Goal: Information Seeking & Learning: Learn about a topic

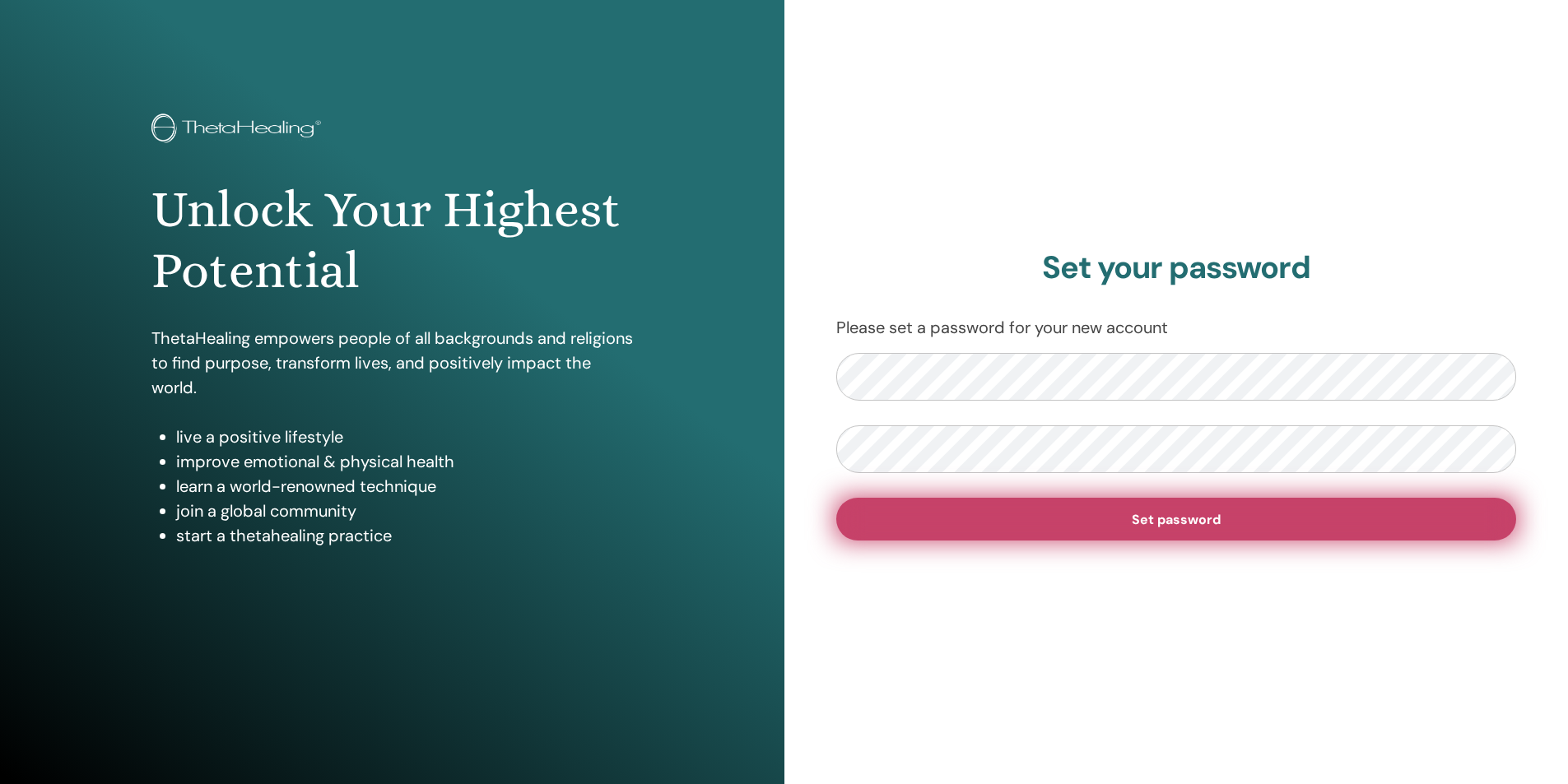
click at [996, 528] on button "Set password" at bounding box center [1176, 519] width 681 height 43
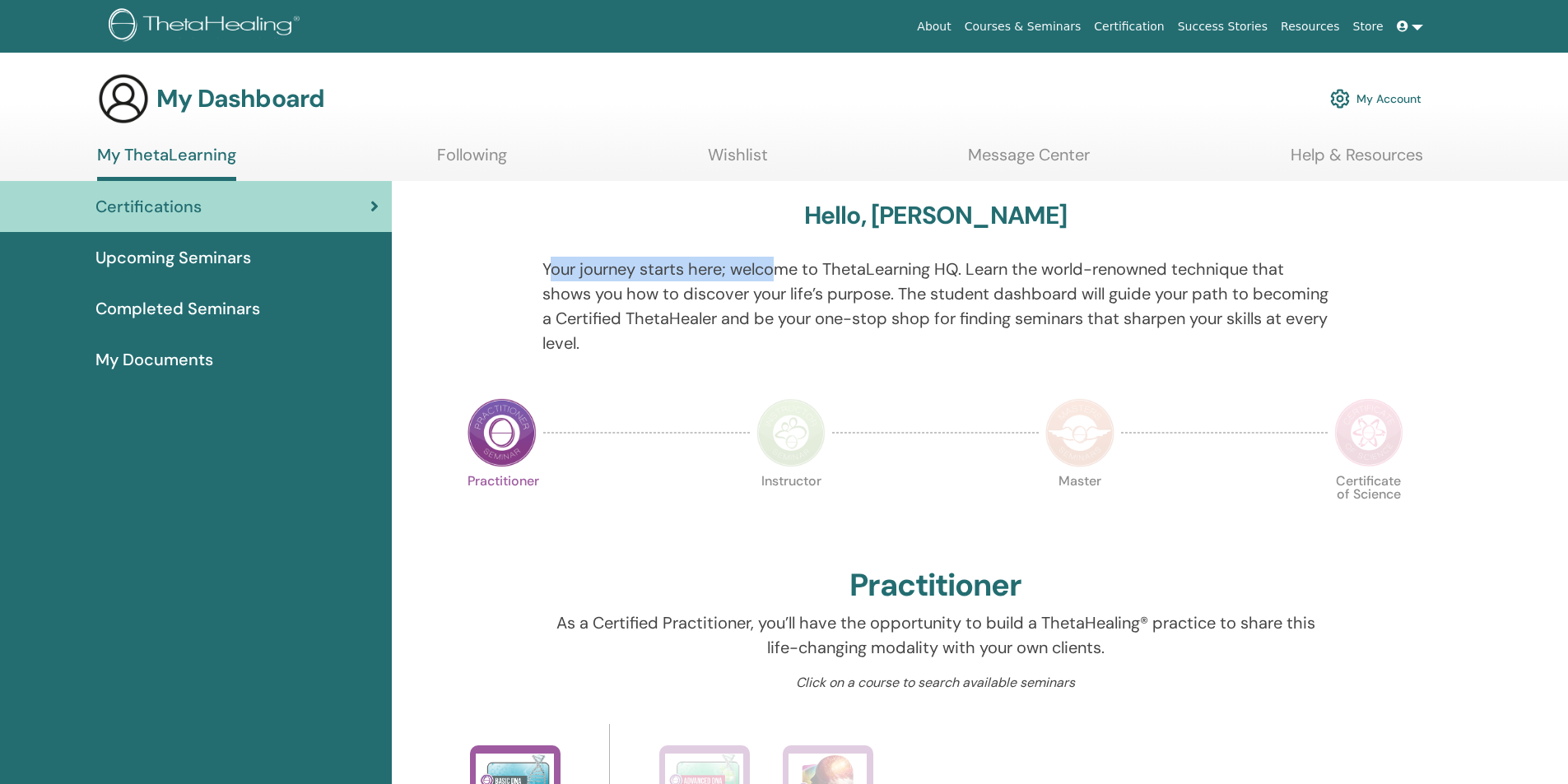
drag, startPoint x: 586, startPoint y: 265, endPoint x: 780, endPoint y: 276, distance: 194.3
click at [783, 271] on p "Your journey starts here; welcome to ThetaLearning HQ. Learn the world-renowned…" at bounding box center [935, 306] width 786 height 99
click at [689, 347] on p "Your journey starts here; welcome to ThetaLearning HQ. Learn the world-renowned…" at bounding box center [935, 306] width 786 height 99
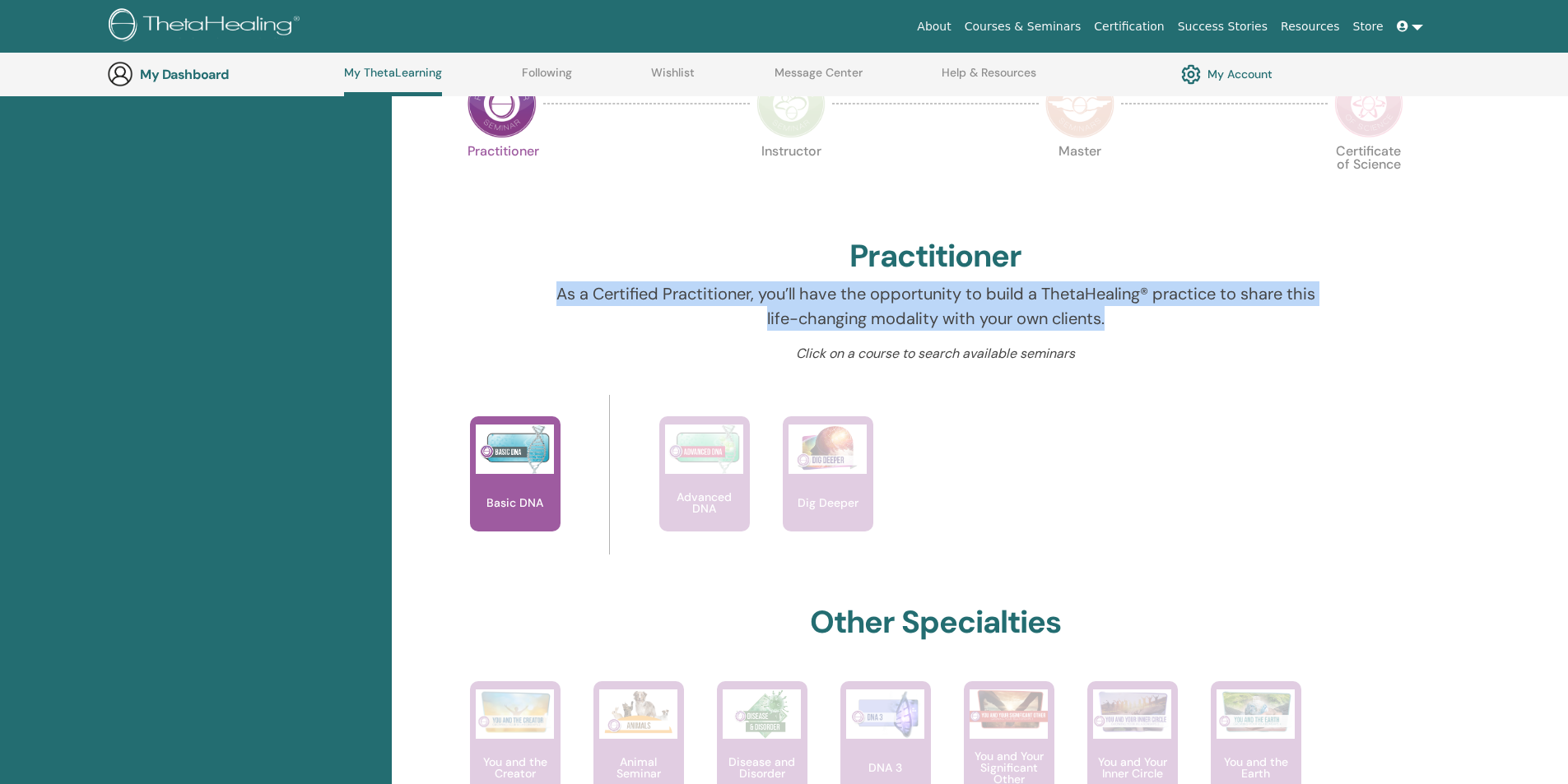
drag, startPoint x: 554, startPoint y: 293, endPoint x: 1125, endPoint y: 341, distance: 573.0
click at [1125, 341] on div "As a Certified Practitioner, you’ll have the opportunity to build a ThetaHealin…" at bounding box center [935, 312] width 810 height 62
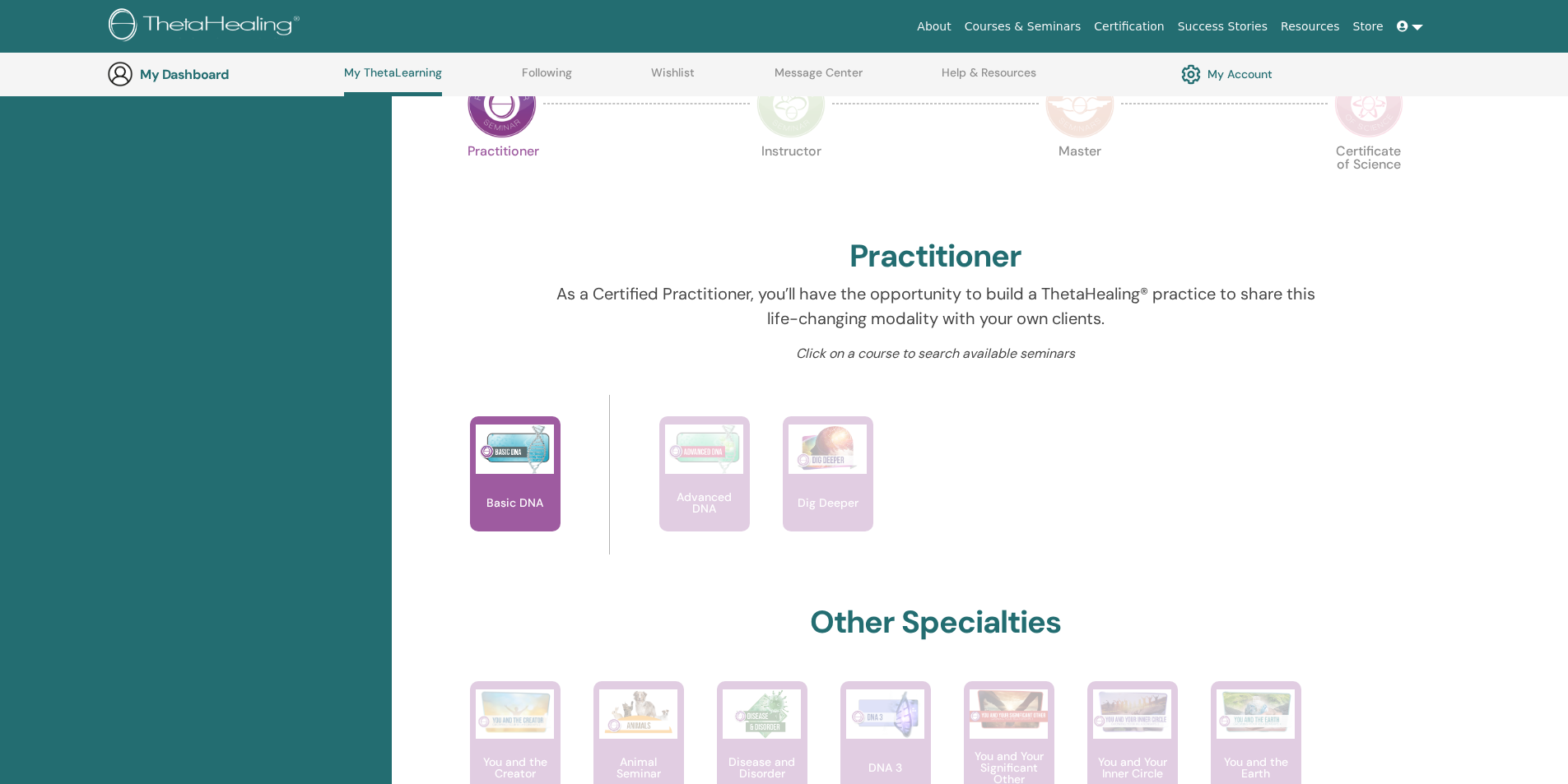
click at [864, 361] on p "Click on a course to search available seminars" at bounding box center [935, 354] width 786 height 20
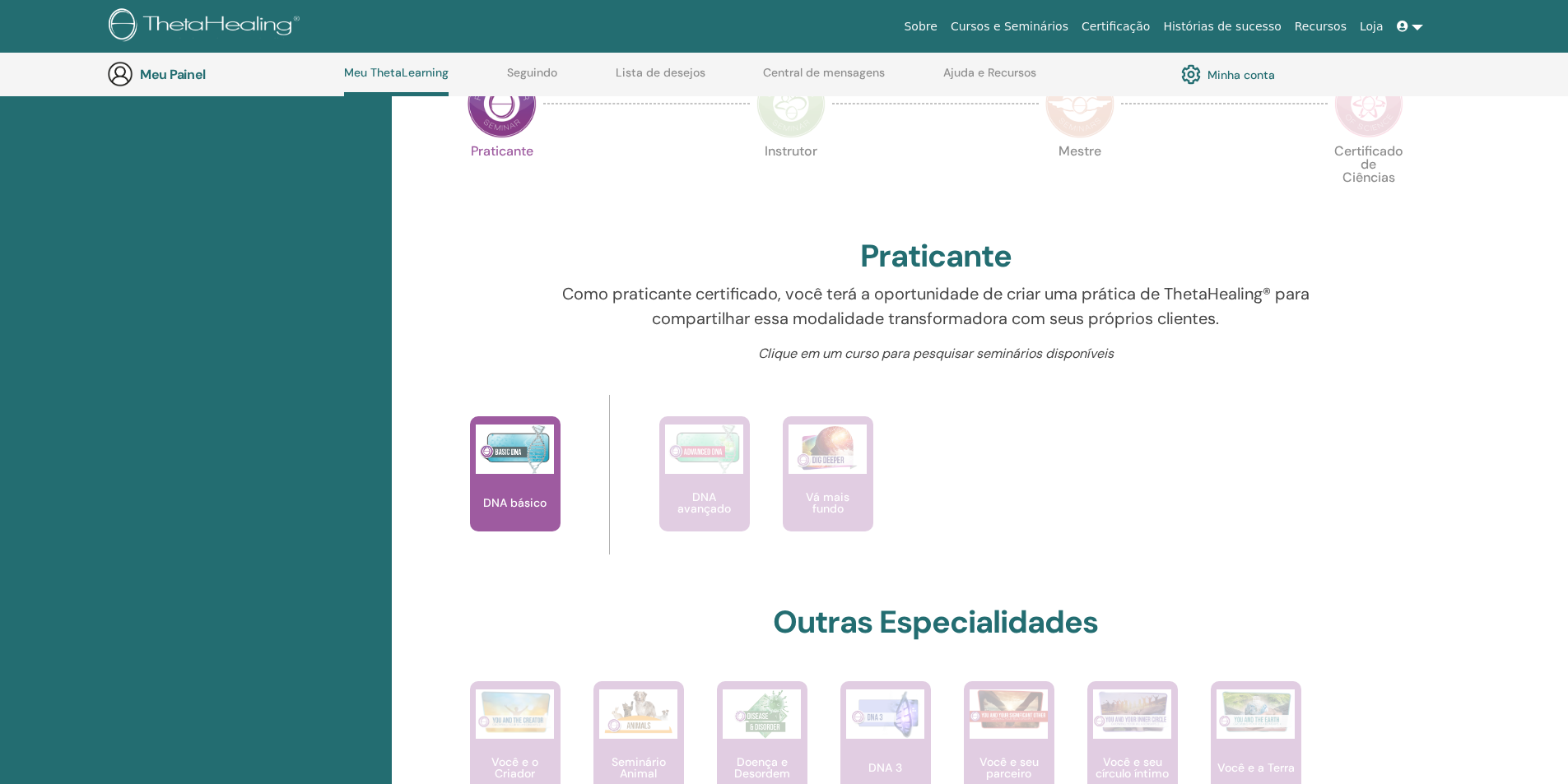
scroll to position [0, 0]
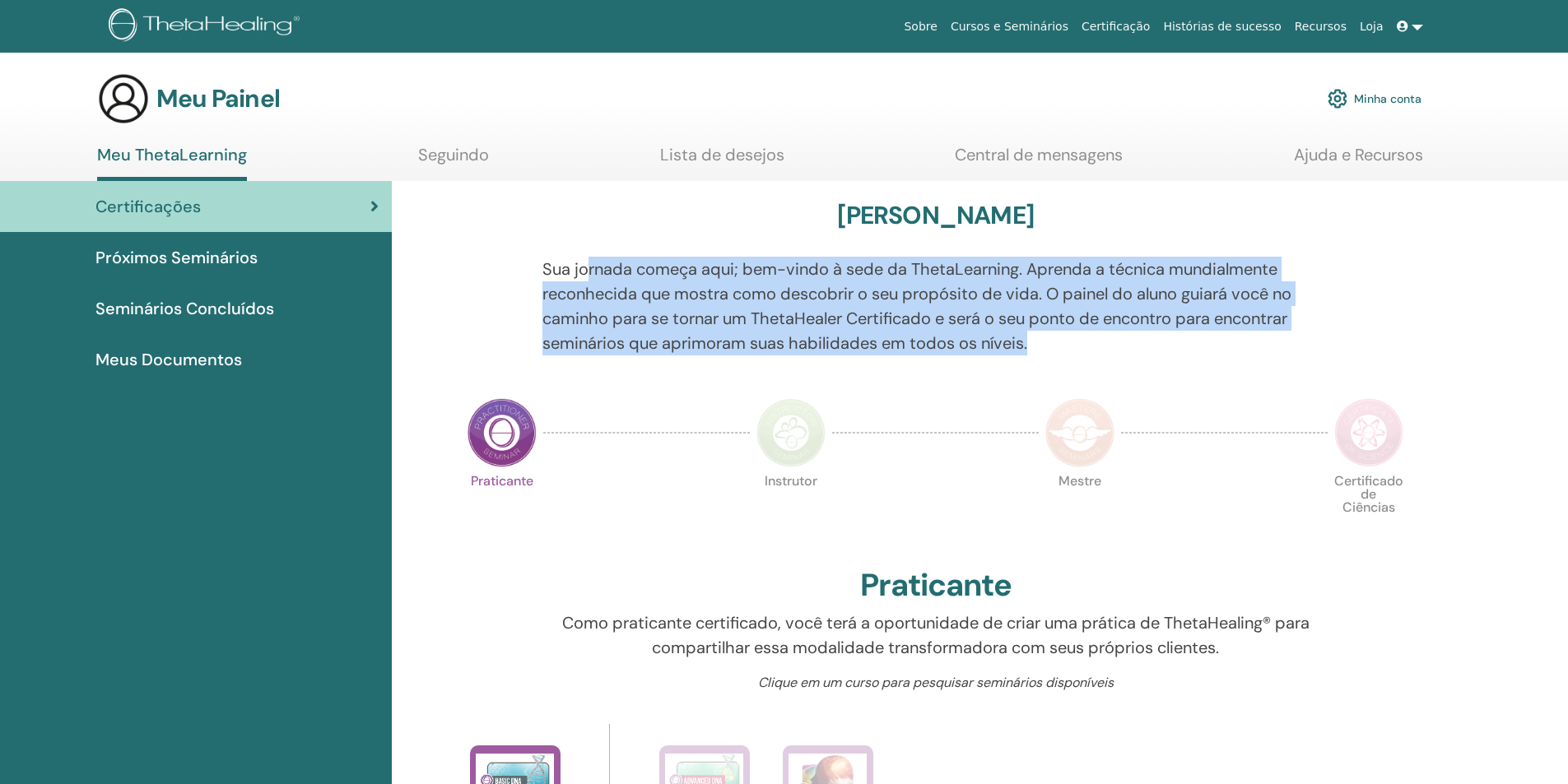
drag, startPoint x: 585, startPoint y: 274, endPoint x: 1029, endPoint y: 350, distance: 450.5
click at [1029, 350] on p "Sua jornada começa aqui; bem-vindo à sede da ThetaLearning. Aprenda a técnica m…" at bounding box center [935, 306] width 786 height 99
click at [872, 345] on font "Sua jornada começa aqui; bem-vindo à sede da ThetaLearning. Aprenda a técnica m…" at bounding box center [916, 306] width 749 height 95
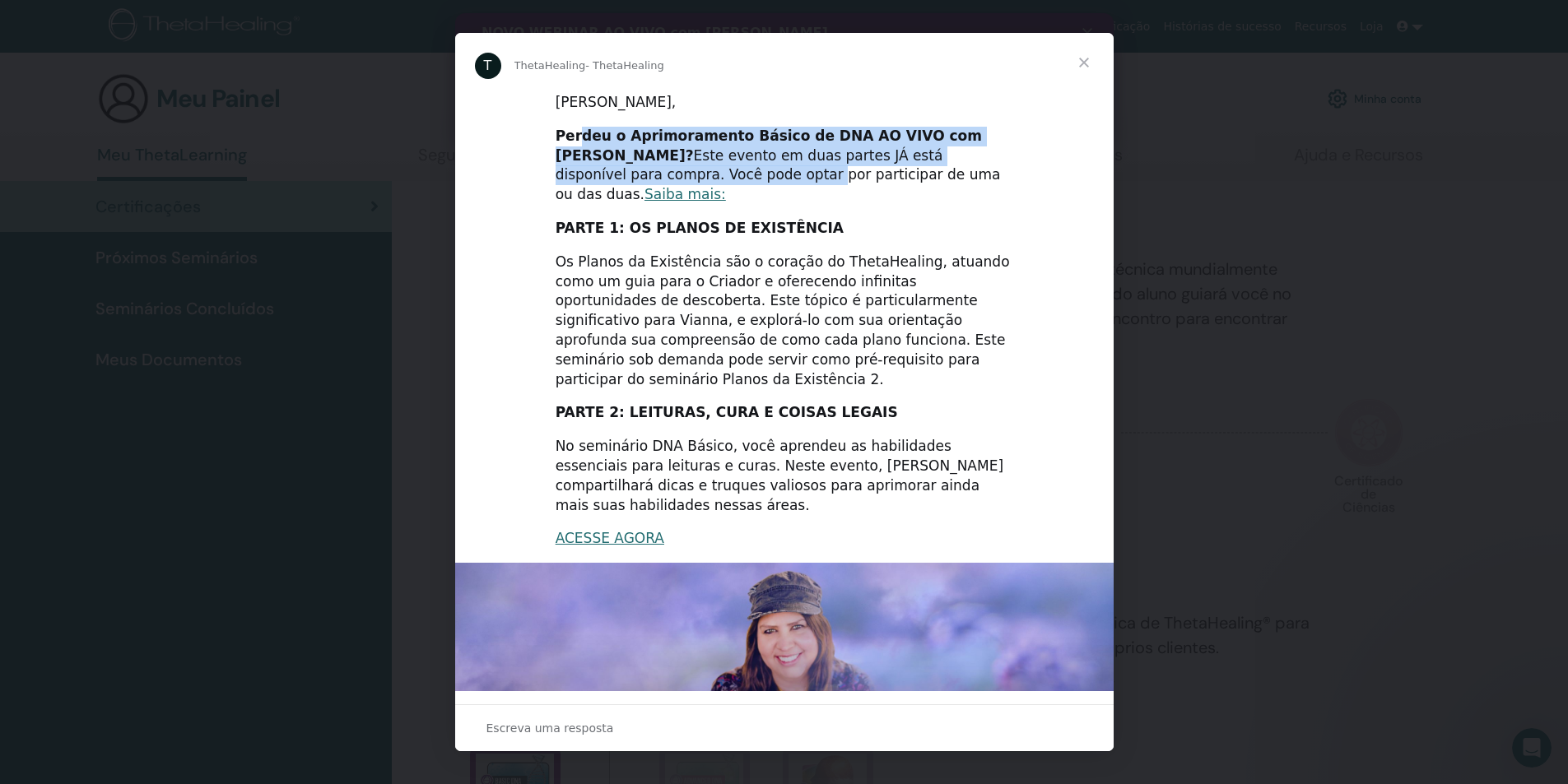
drag, startPoint x: 737, startPoint y: 136, endPoint x: 1005, endPoint y: 159, distance: 269.0
click at [1005, 159] on div "Perdeu o Aprimoramento Básico de DNA AO VIVO com [PERSON_NAME]? Este evento em …" at bounding box center [784, 166] width 457 height 78
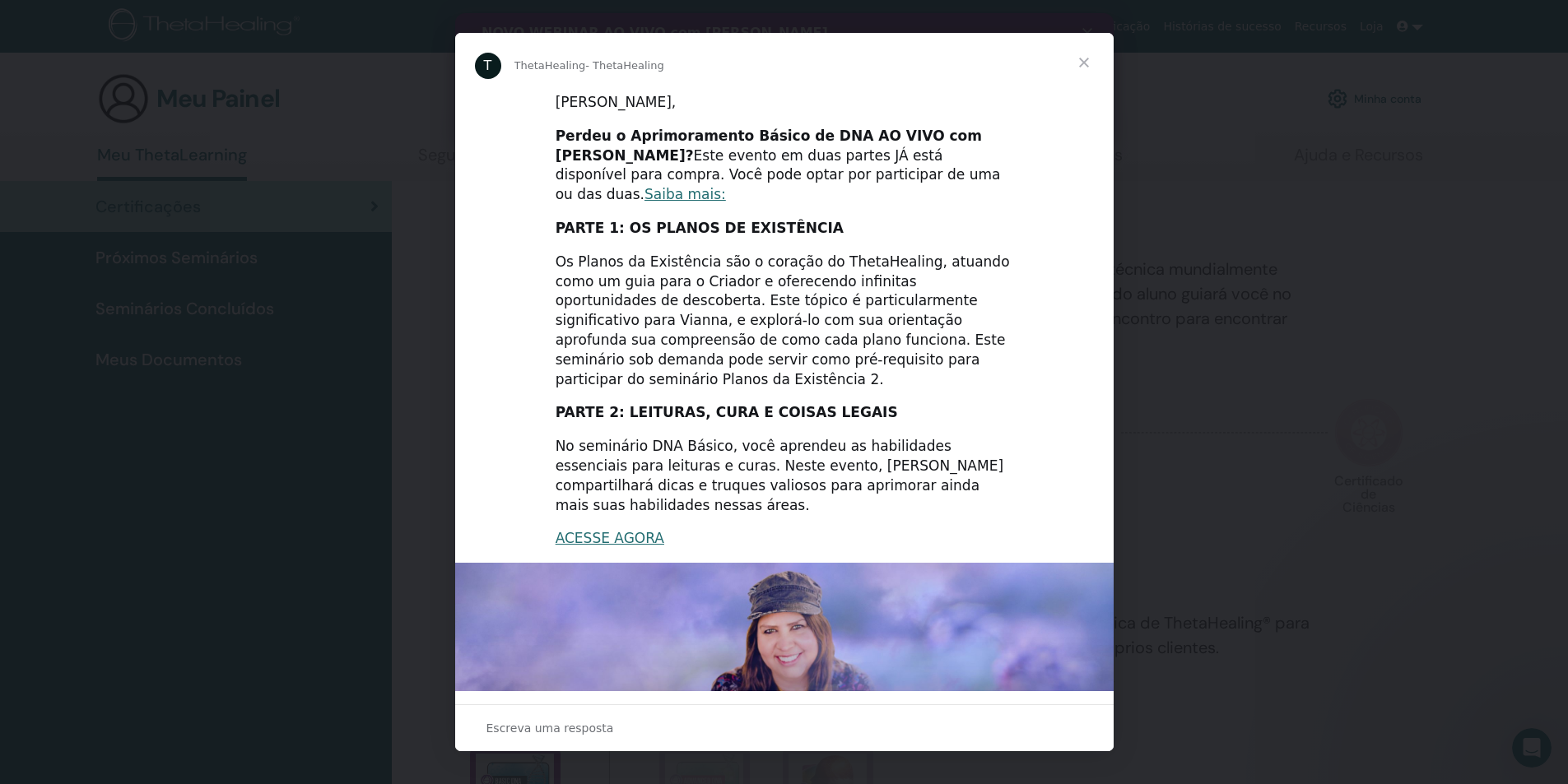
click at [682, 172] on font "Este evento em duas partes JÁ está disponível para compra. Você pode optar por …" at bounding box center [778, 175] width 445 height 56
drag, startPoint x: 554, startPoint y: 209, endPoint x: 788, endPoint y: 206, distance: 234.0
click at [788, 219] on div "PARTE 1: OS PLANOS DE EXISTÊNCIA" at bounding box center [784, 229] width 457 height 20
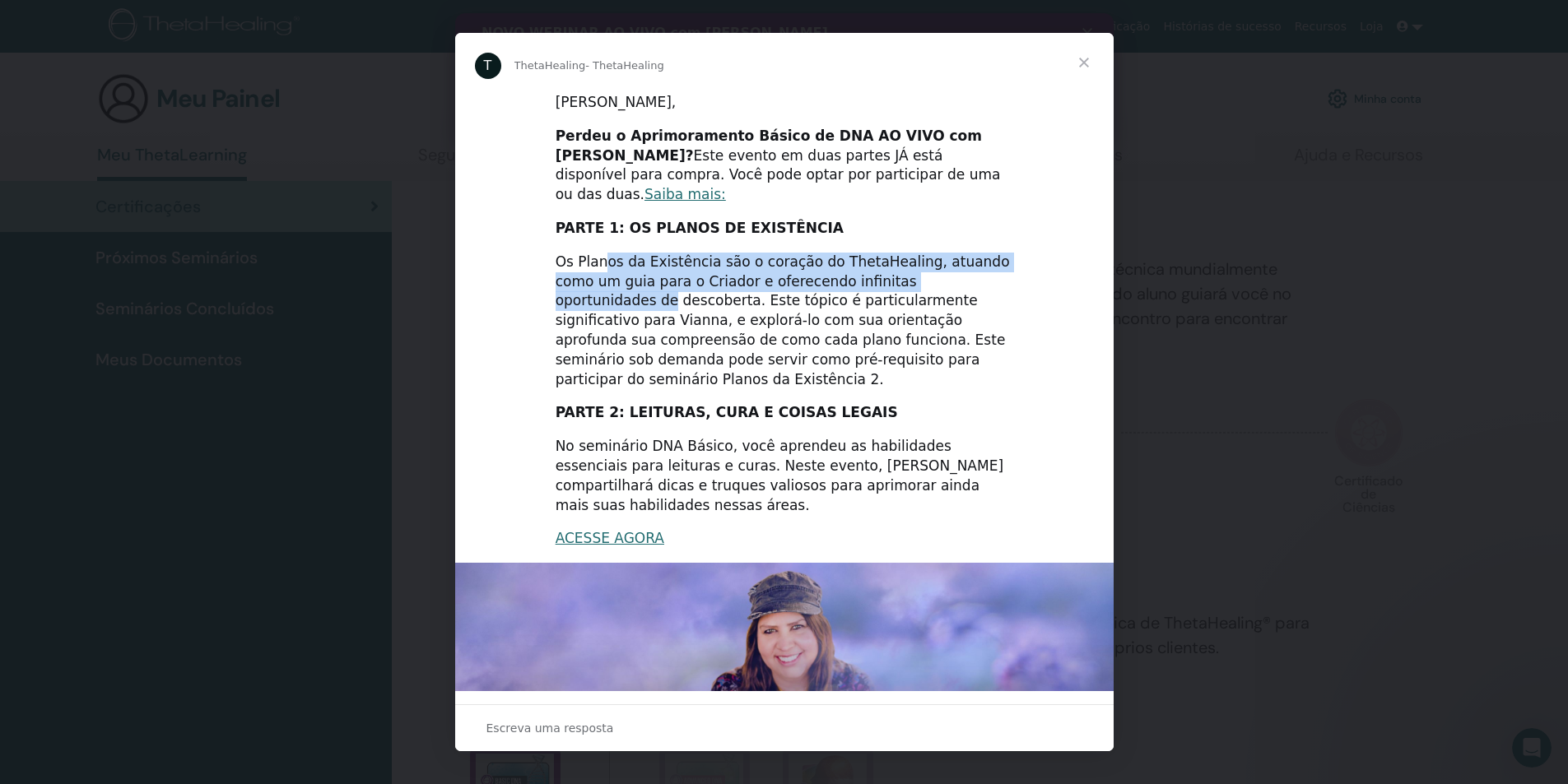
drag, startPoint x: 597, startPoint y: 237, endPoint x: 980, endPoint y: 262, distance: 383.8
click at [980, 262] on div "Os Planos da Existência são o coração do ThetaHealing, atuando como um guia par…" at bounding box center [784, 321] width 457 height 138
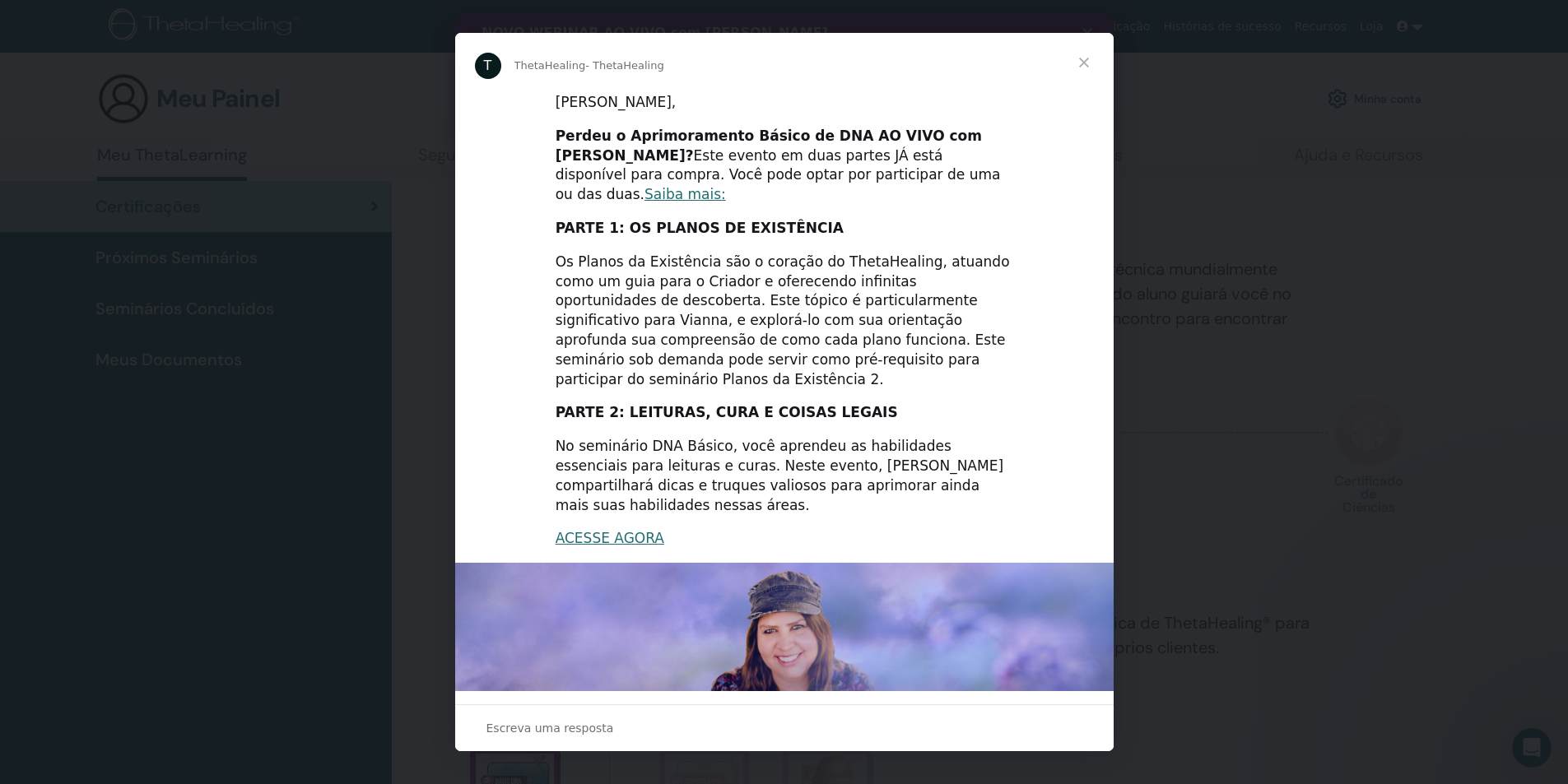
click at [775, 288] on font "Os Planos da Existência são o coração do ThetaHealing, atuando como um guia par…" at bounding box center [782, 320] width 455 height 134
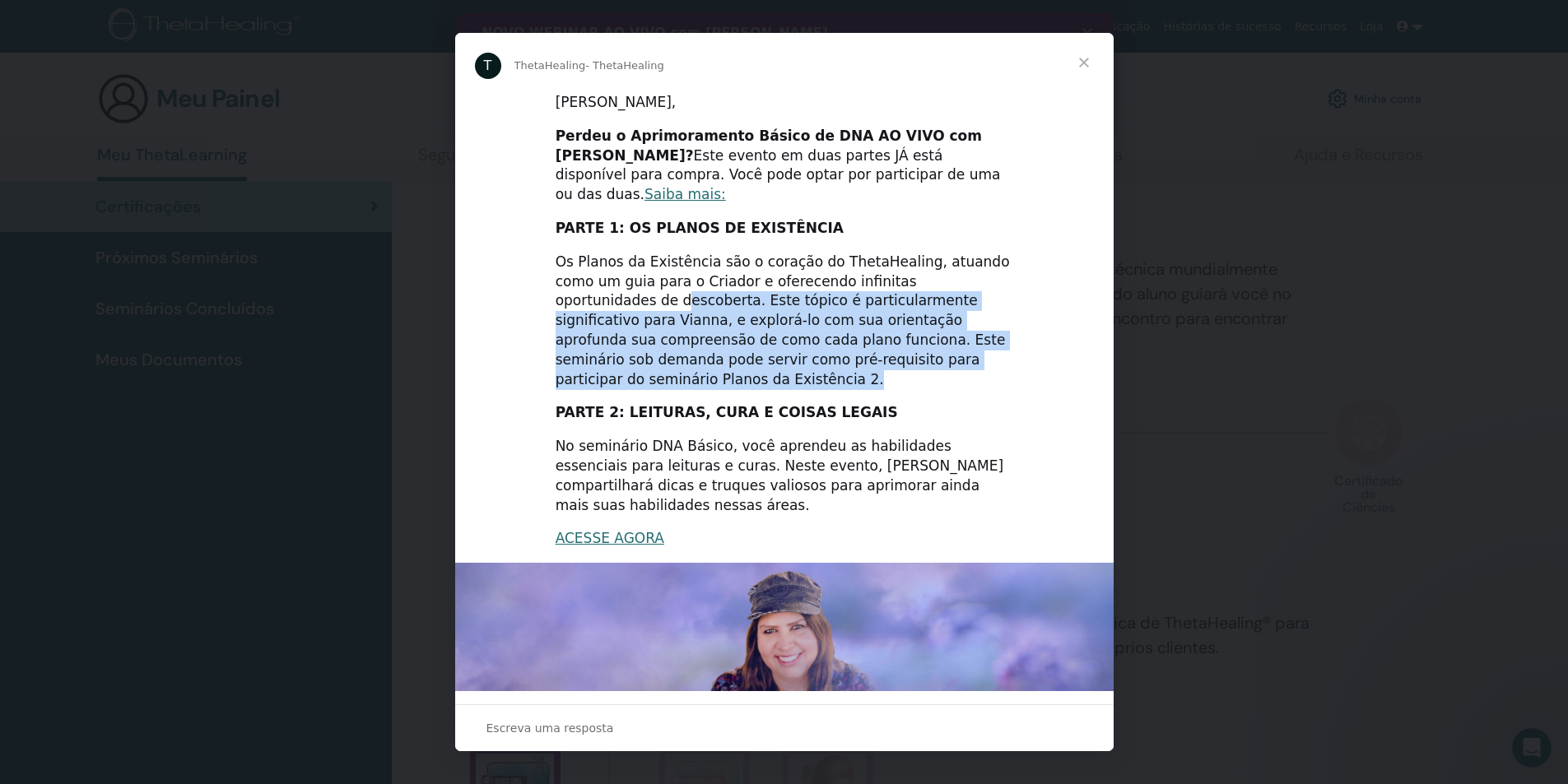
drag, startPoint x: 562, startPoint y: 281, endPoint x: 935, endPoint y: 343, distance: 378.1
click at [935, 343] on div "Os Planos da Existência são o coração do ThetaHealing, atuando como um guia par…" at bounding box center [784, 321] width 457 height 138
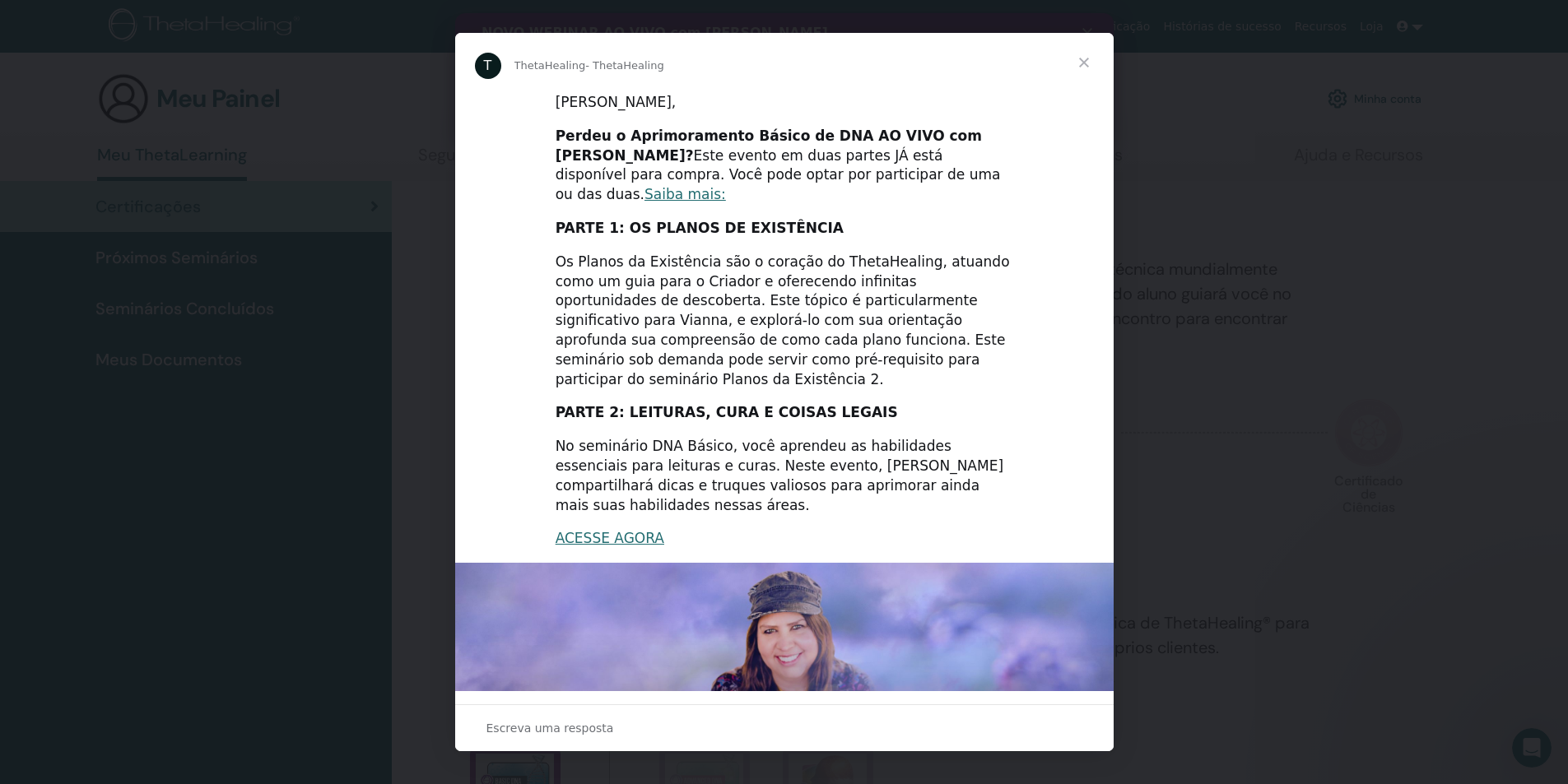
click at [910, 403] on div "PARTE 2: LEITURAS, CURA E COISAS LEGAIS" at bounding box center [784, 413] width 457 height 20
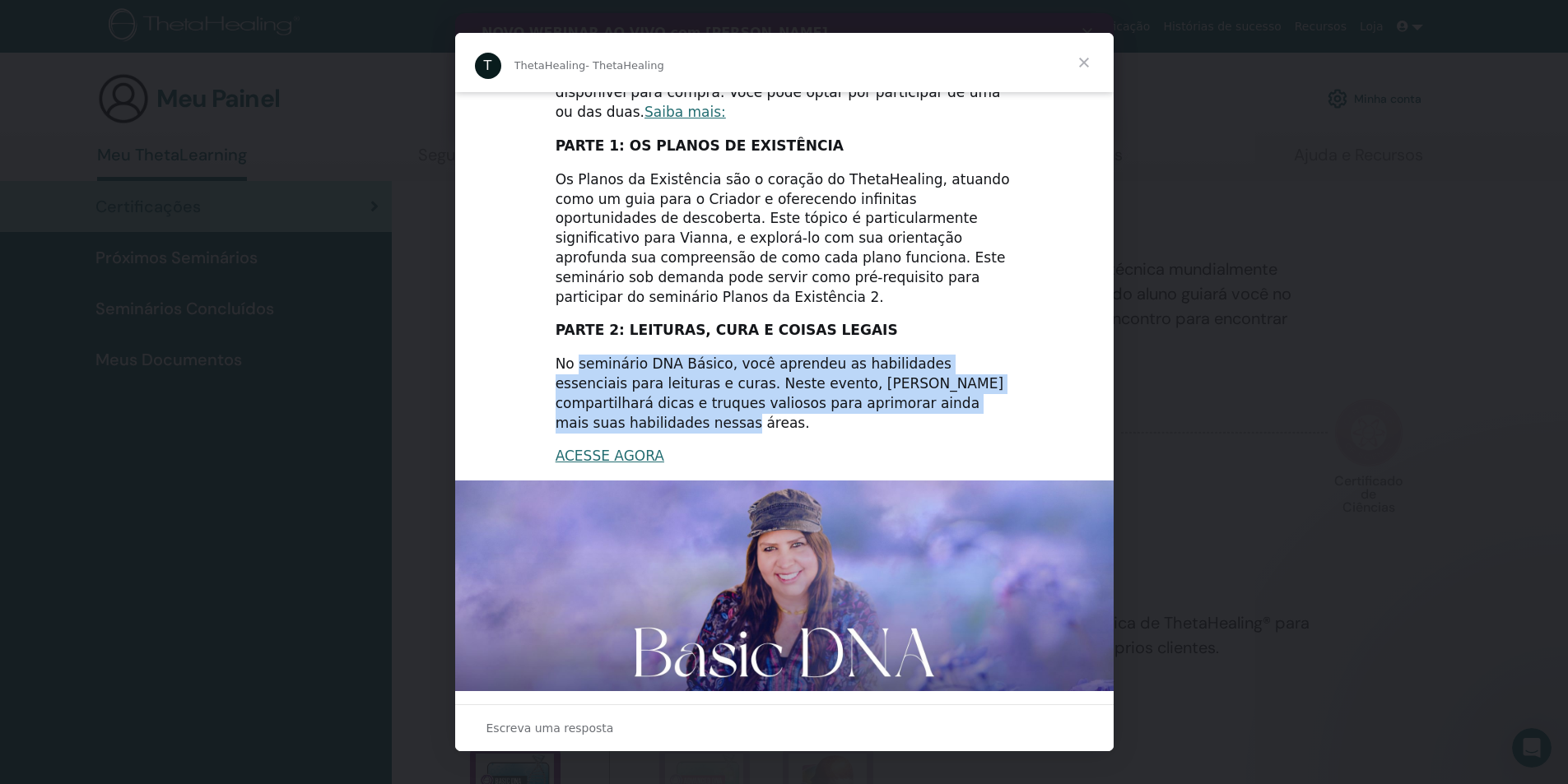
drag, startPoint x: 578, startPoint y: 327, endPoint x: 986, endPoint y: 364, distance: 409.7
click at [986, 364] on div "No seminário DNA Básico, você aprendeu as habilidades essenciais para leituras …" at bounding box center [784, 393] width 457 height 78
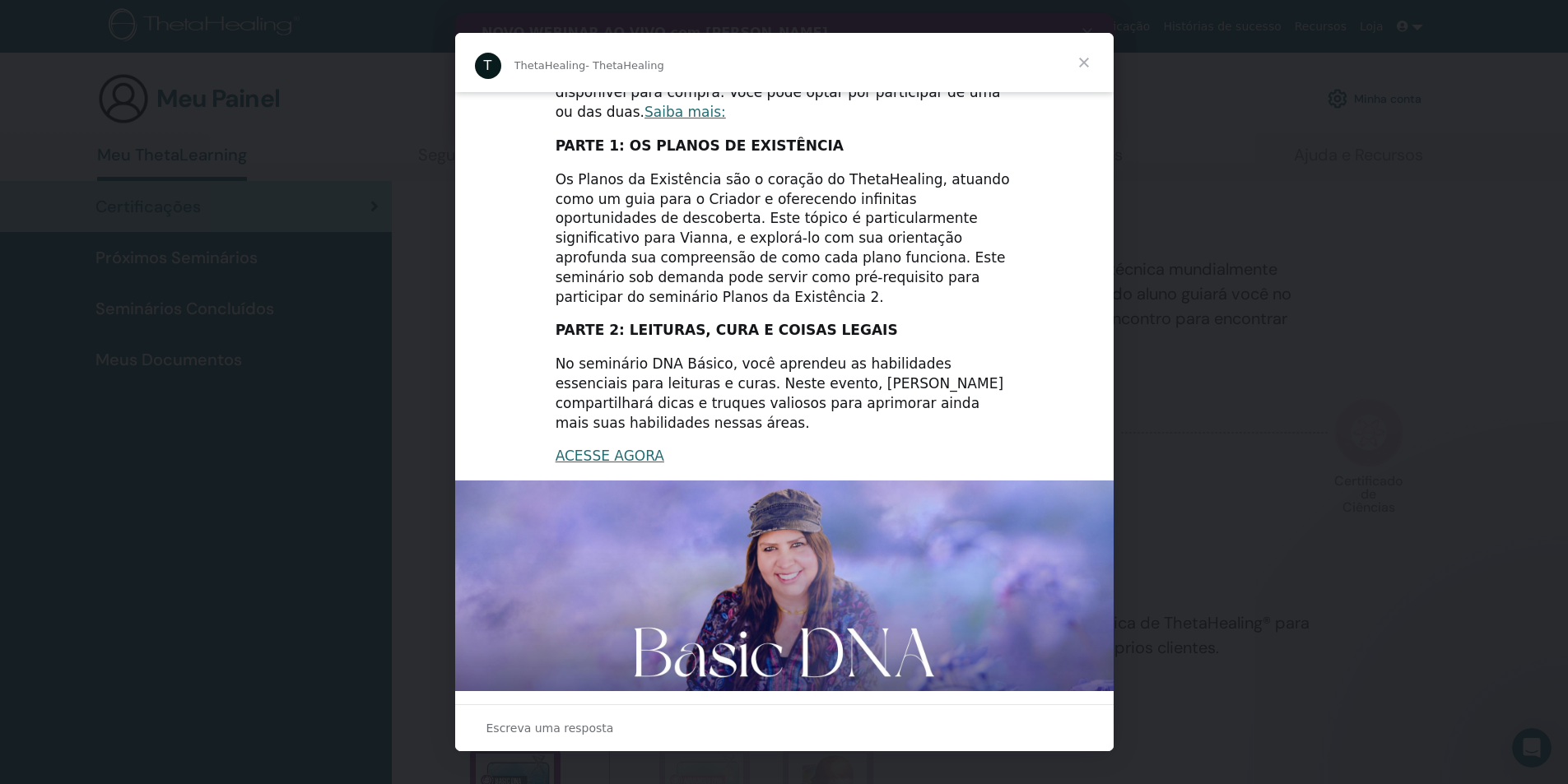
click at [867, 447] on div "ACESSE AGORA" at bounding box center [784, 456] width 457 height 20
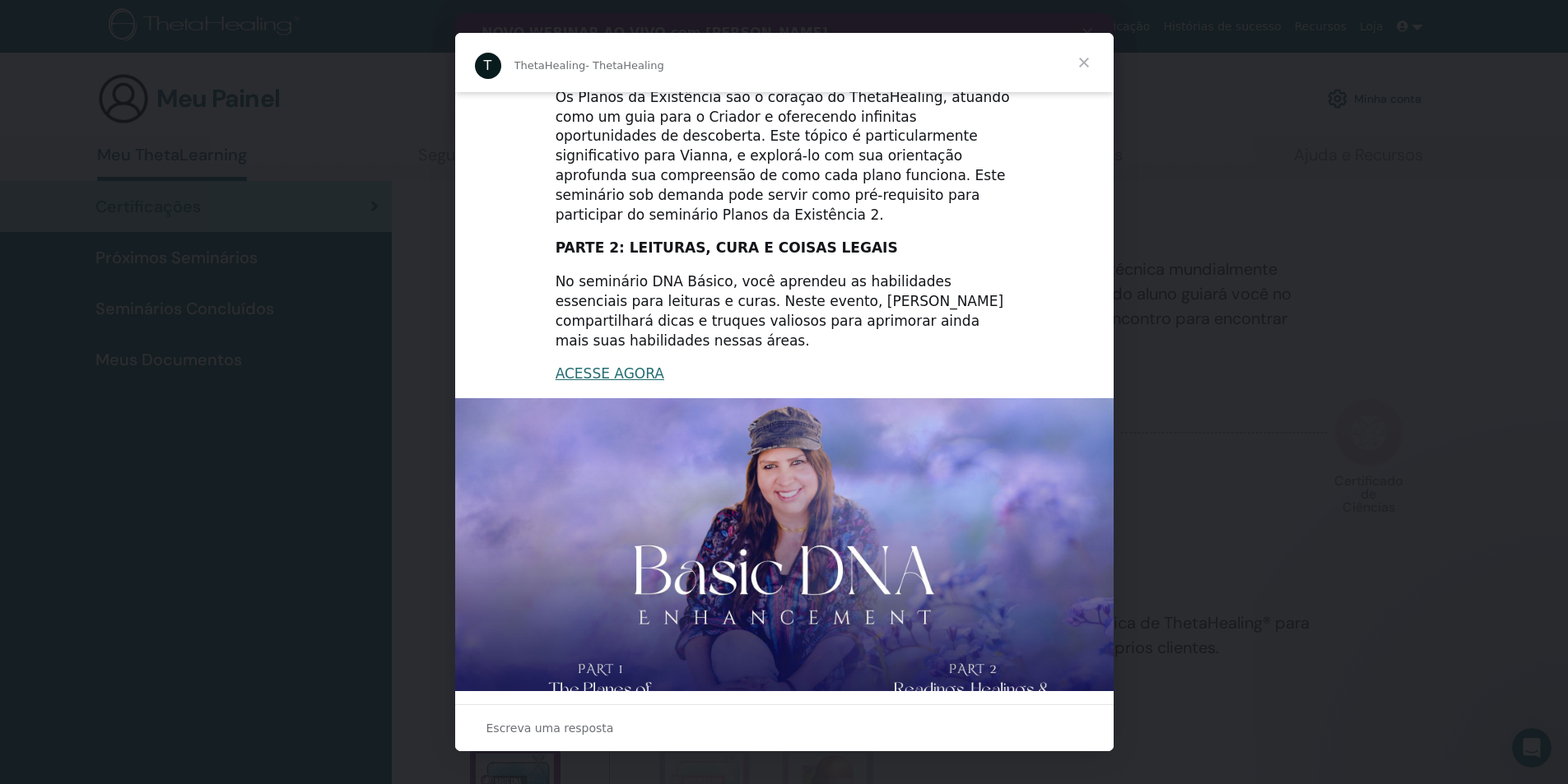
scroll to position [192, 0]
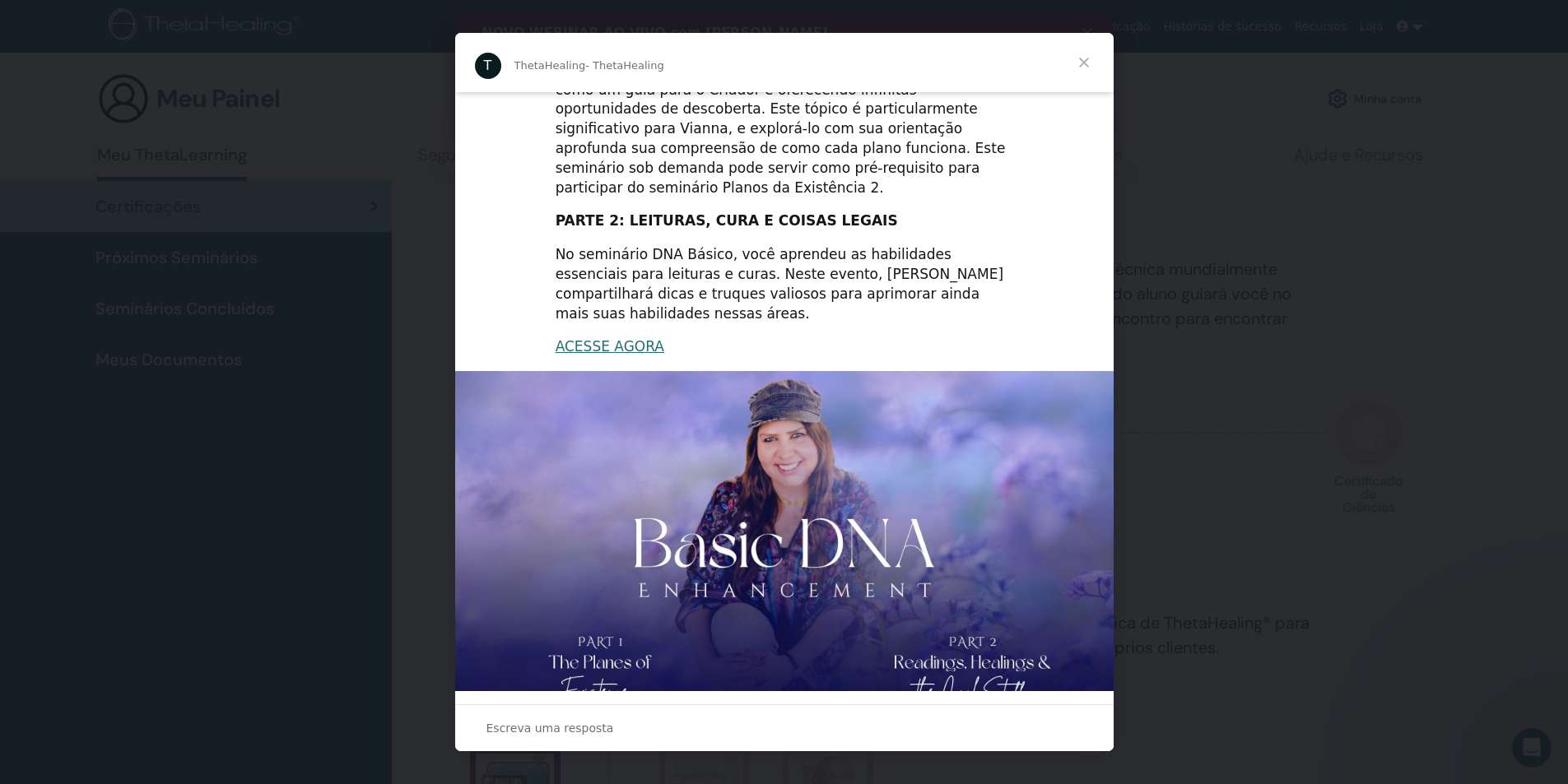
click at [1093, 59] on span "Fechar" at bounding box center [1084, 63] width 60 height 60
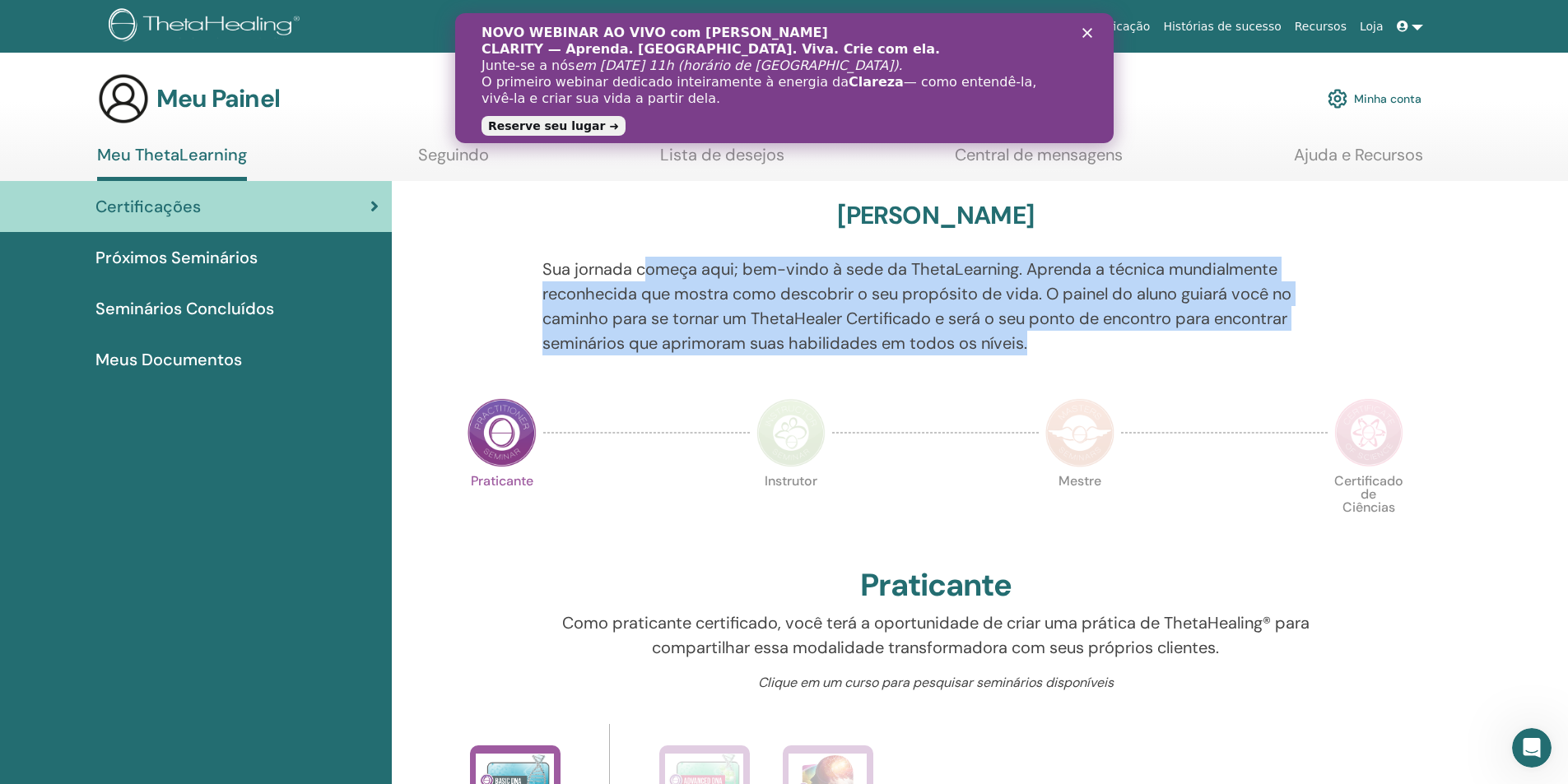
drag, startPoint x: 645, startPoint y: 269, endPoint x: 1118, endPoint y: 343, distance: 478.8
click at [1125, 341] on p "Sua jornada começa aqui; bem-vindo à sede da ThetaLearning. Aprenda a técnica m…" at bounding box center [935, 306] width 786 height 99
click at [1039, 307] on p "Sua jornada começa aqui; bem-vindo à sede da ThetaLearning. Aprenda a técnica m…" at bounding box center [935, 306] width 786 height 99
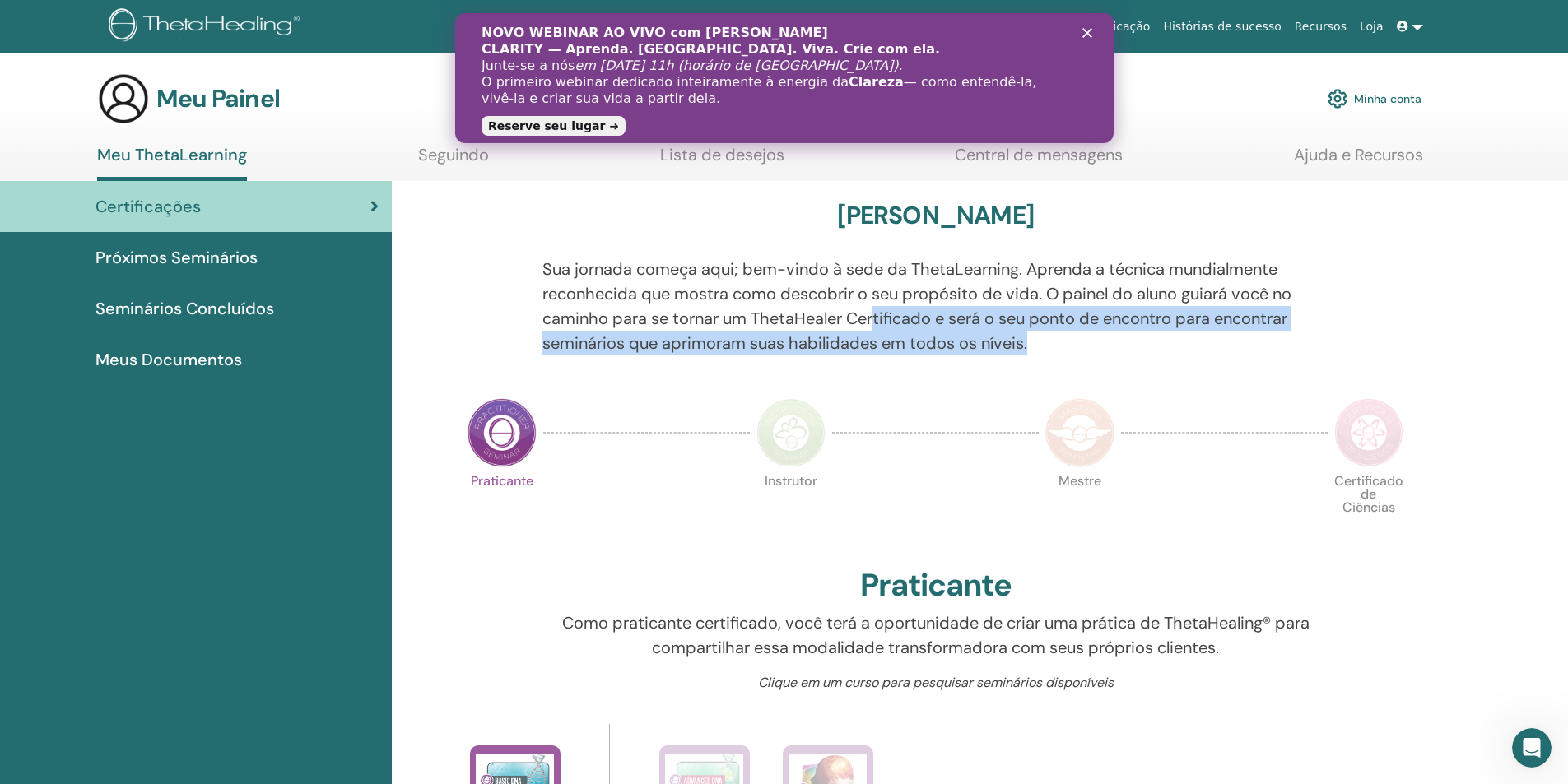
drag, startPoint x: 877, startPoint y: 315, endPoint x: 1305, endPoint y: 337, distance: 428.6
click at [1305, 337] on p "Sua jornada começa aqui; bem-vindo à sede da ThetaLearning. Aprenda a técnica m…" at bounding box center [935, 306] width 786 height 99
click at [638, 371] on div "Sua jornada começa aqui; bem-vindo à sede da ThetaLearning. Aprenda a técnica m…" at bounding box center [935, 315] width 810 height 118
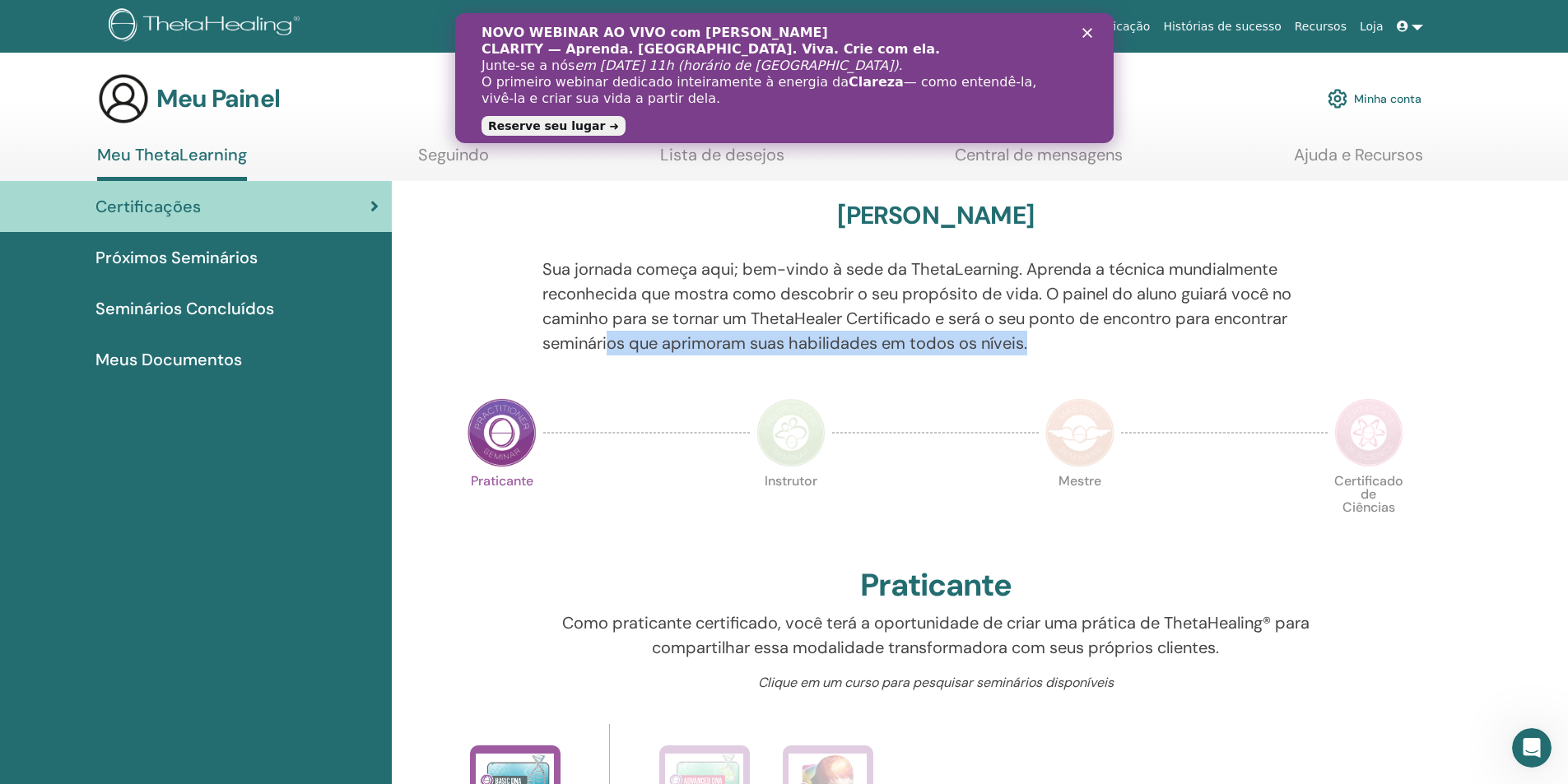
drag, startPoint x: 988, startPoint y: 343, endPoint x: 1028, endPoint y: 343, distance: 40.0
click at [1028, 343] on p "Sua jornada começa aqui; bem-vindo à sede da ThetaLearning. Aprenda a técnica m…" at bounding box center [935, 306] width 786 height 99
click at [863, 362] on div "Sua jornada começa aqui; bem-vindo à sede da ThetaLearning. Aprenda a técnica m…" at bounding box center [935, 315] width 810 height 118
click at [1080, 35] on div "NOVO WEBINAR AO VIVO com [PERSON_NAME] CLARITY — Aprenda. [GEOGRAPHIC_DATA]. Vi…" at bounding box center [783, 78] width 605 height 117
click at [1082, 34] on icon "Fechar" at bounding box center [1085, 32] width 10 height 10
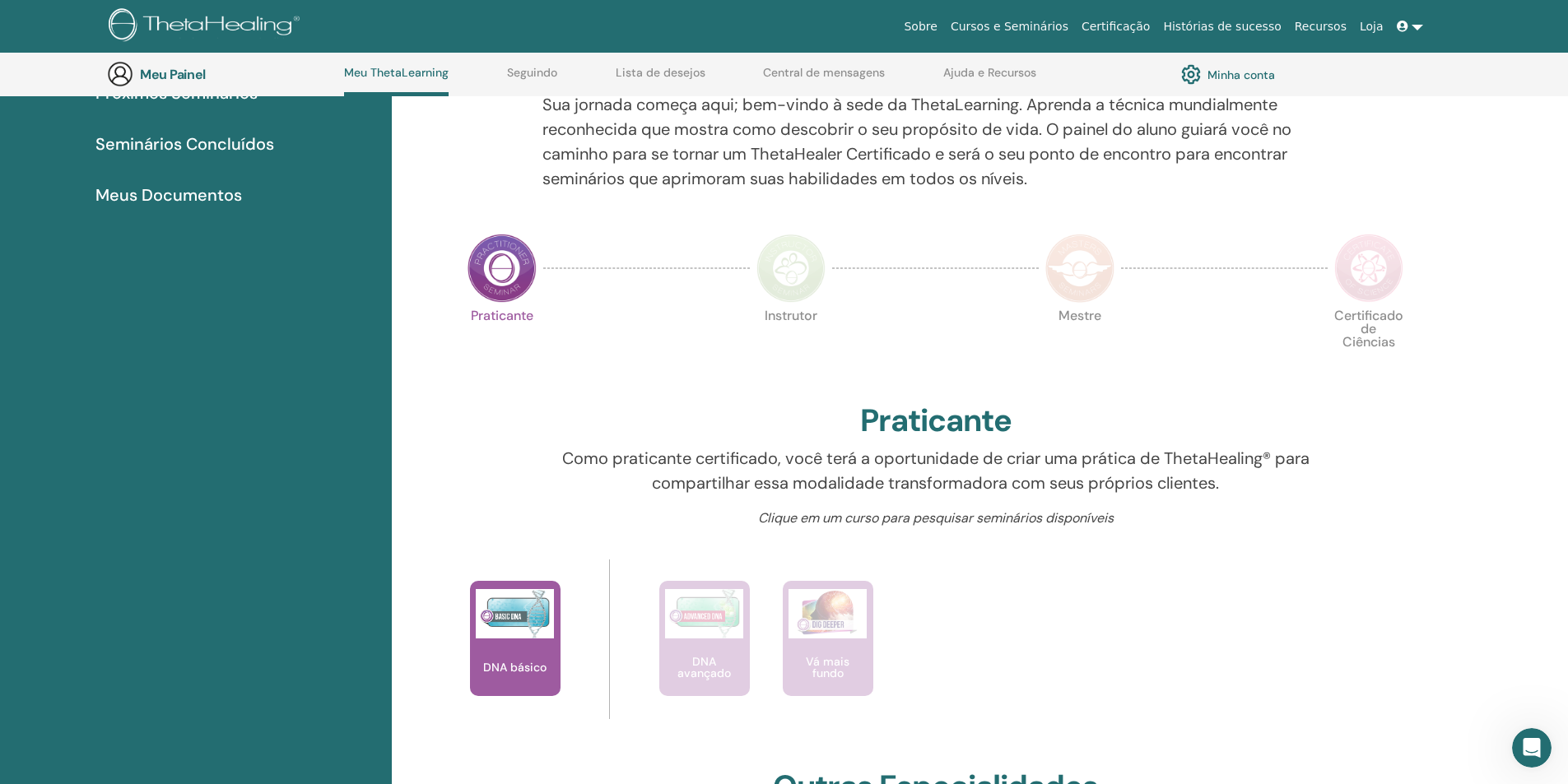
scroll to position [373, 0]
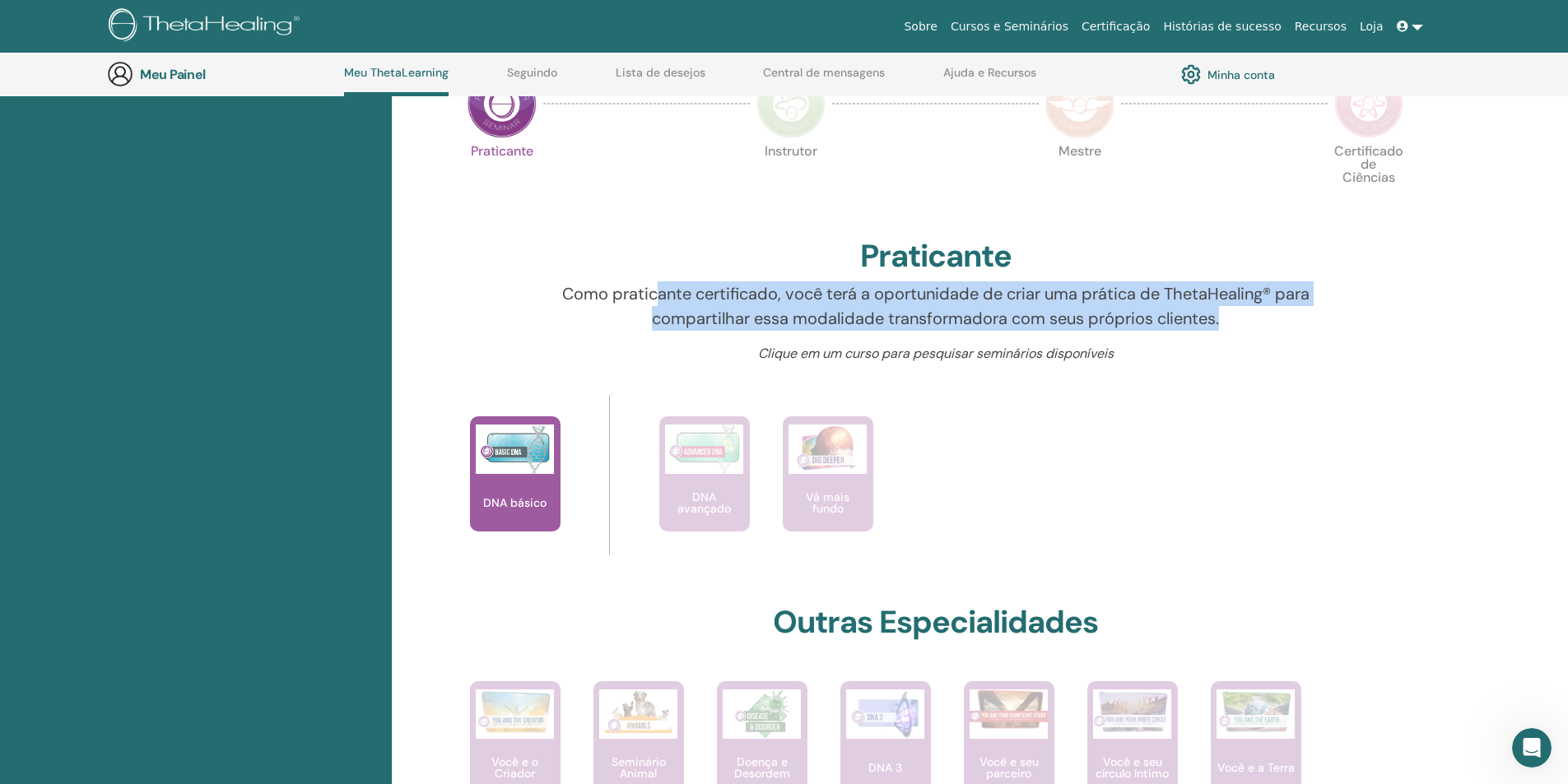
drag, startPoint x: 652, startPoint y: 293, endPoint x: 1256, endPoint y: 325, distance: 604.8
click at [1259, 325] on p "Como praticante certificado, você terá a oportunidade de criar uma prática de T…" at bounding box center [935, 306] width 786 height 49
click at [901, 327] on font "Como praticante certificado, você terá a oportunidade de criar uma prática de T…" at bounding box center [936, 306] width 747 height 46
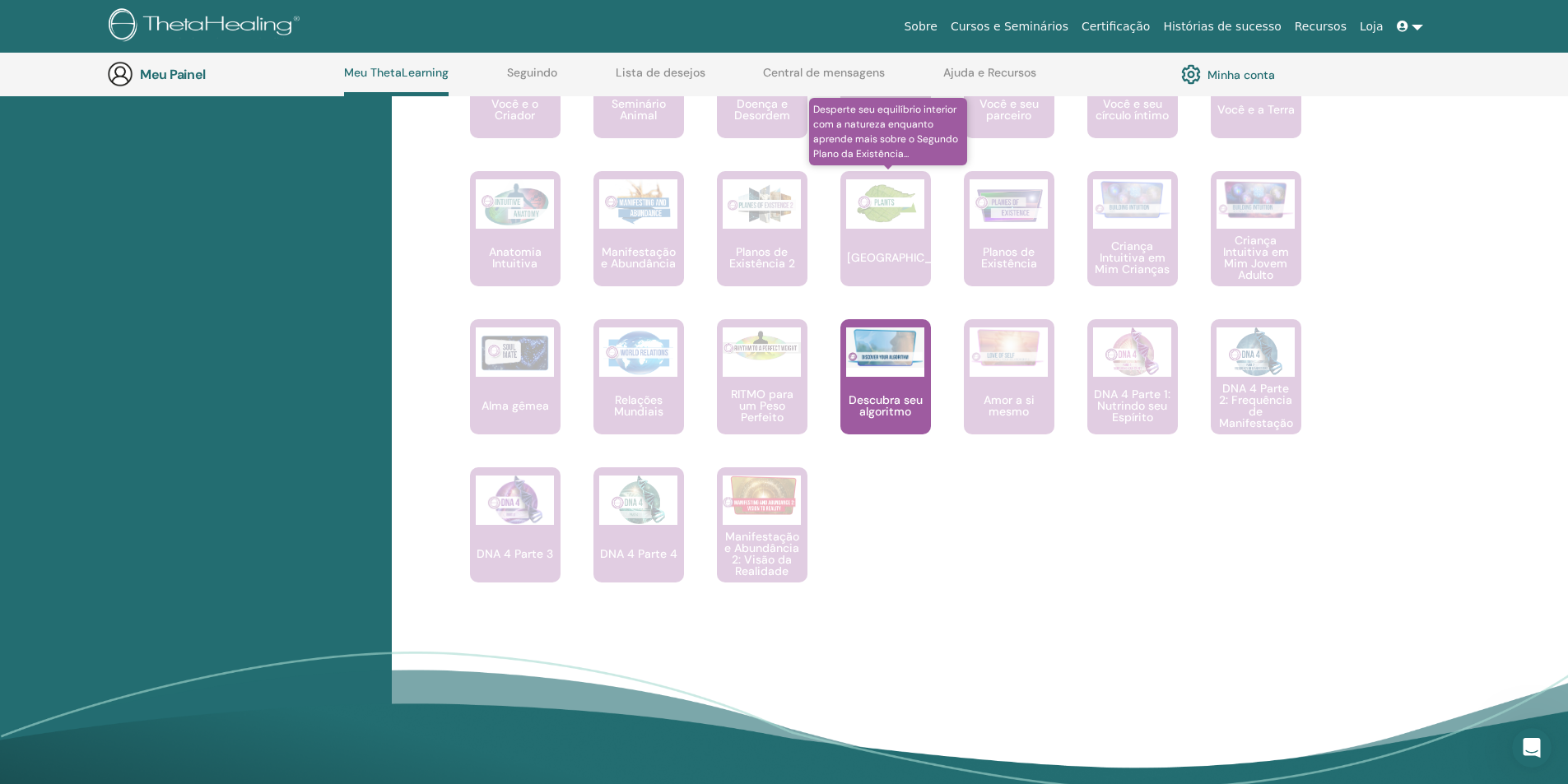
scroll to position [537, 0]
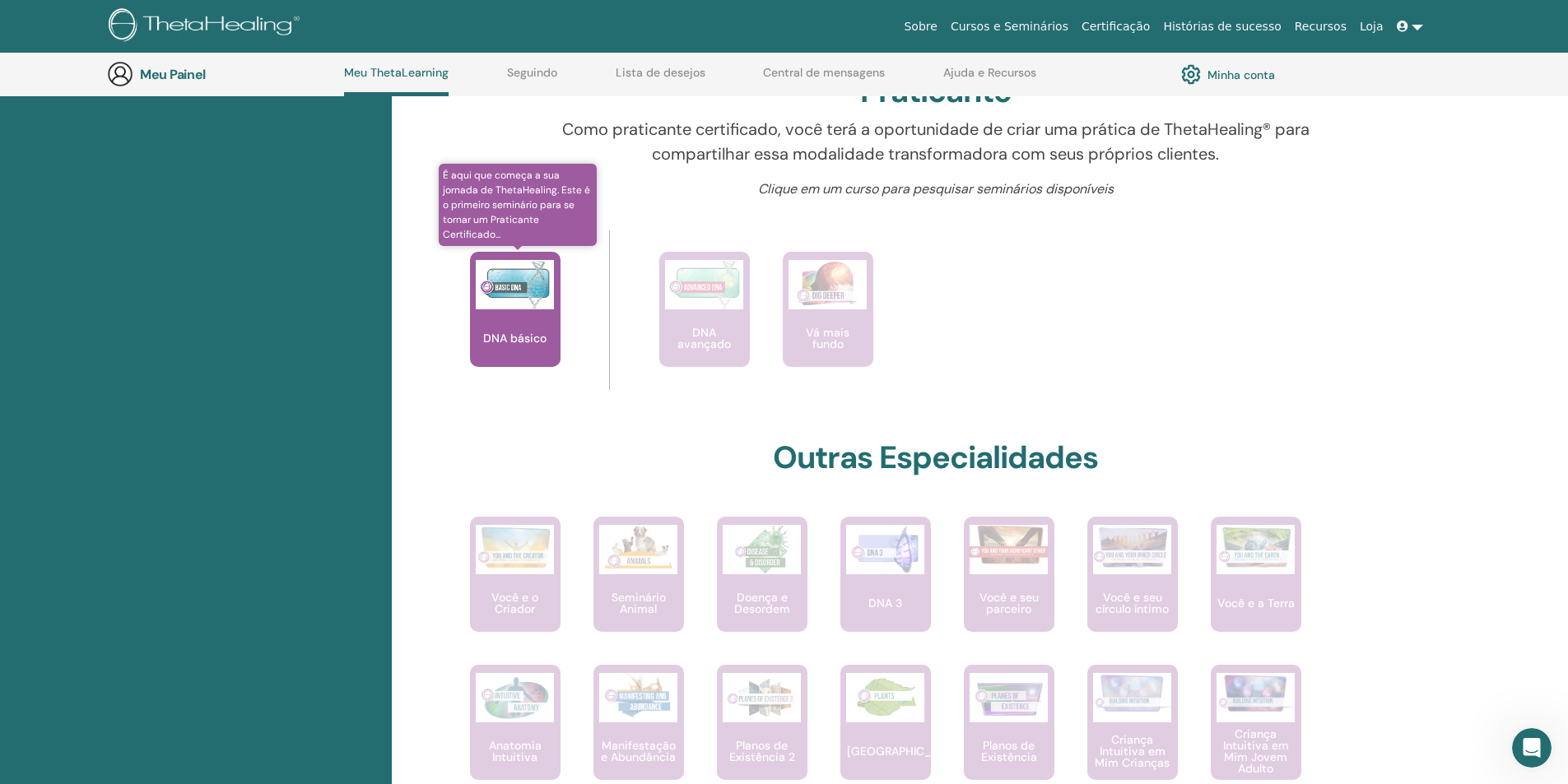
click at [533, 309] on img at bounding box center [514, 285] width 78 height 49
